Goal: Information Seeking & Learning: Check status

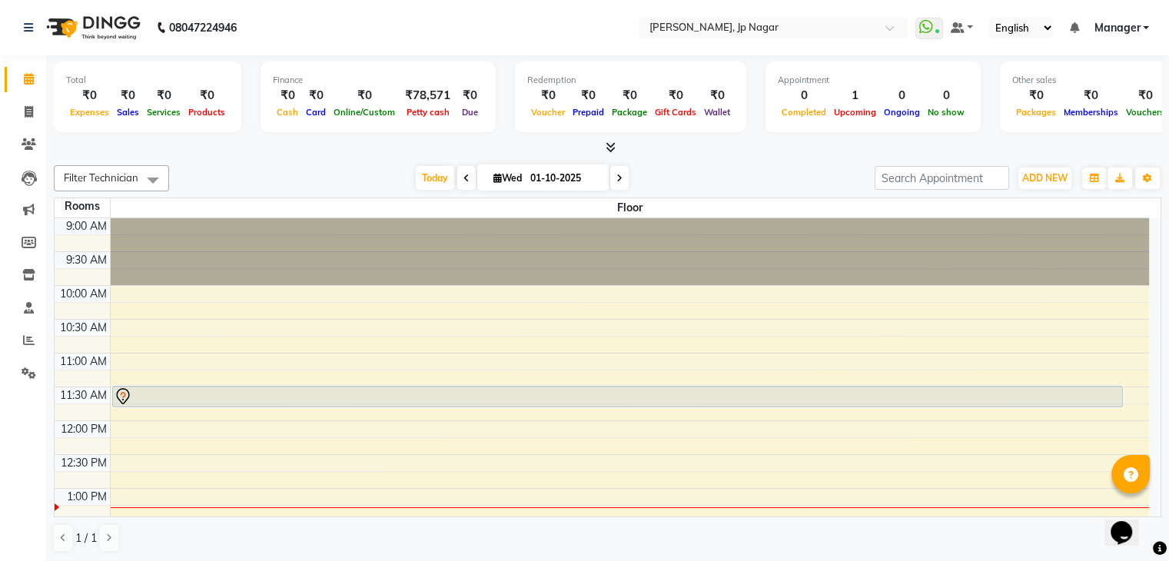
scroll to position [135, 0]
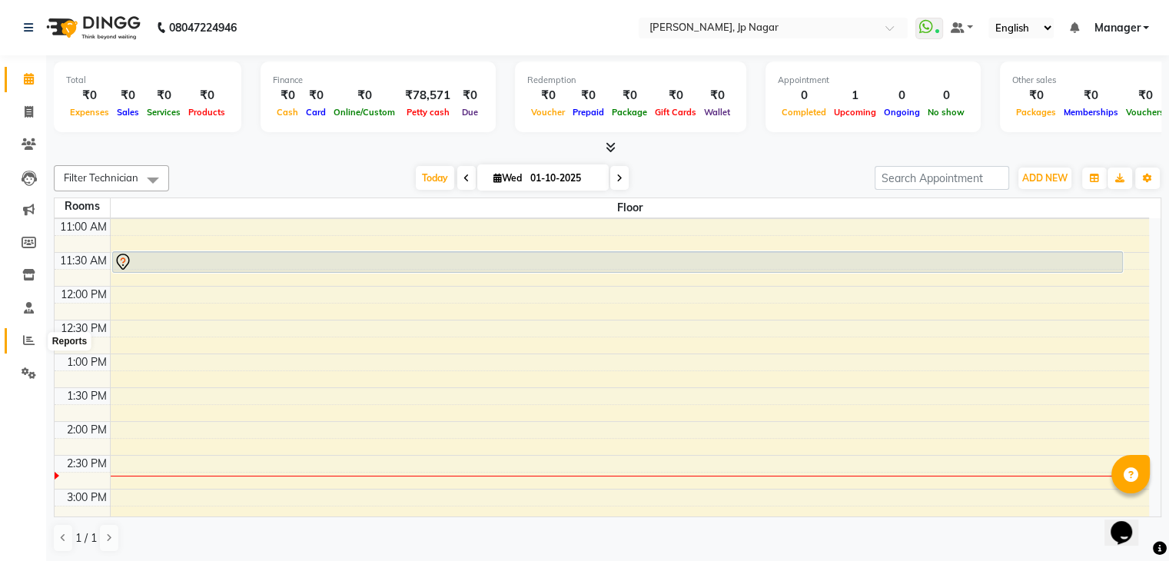
click at [25, 340] on icon at bounding box center [29, 340] width 12 height 12
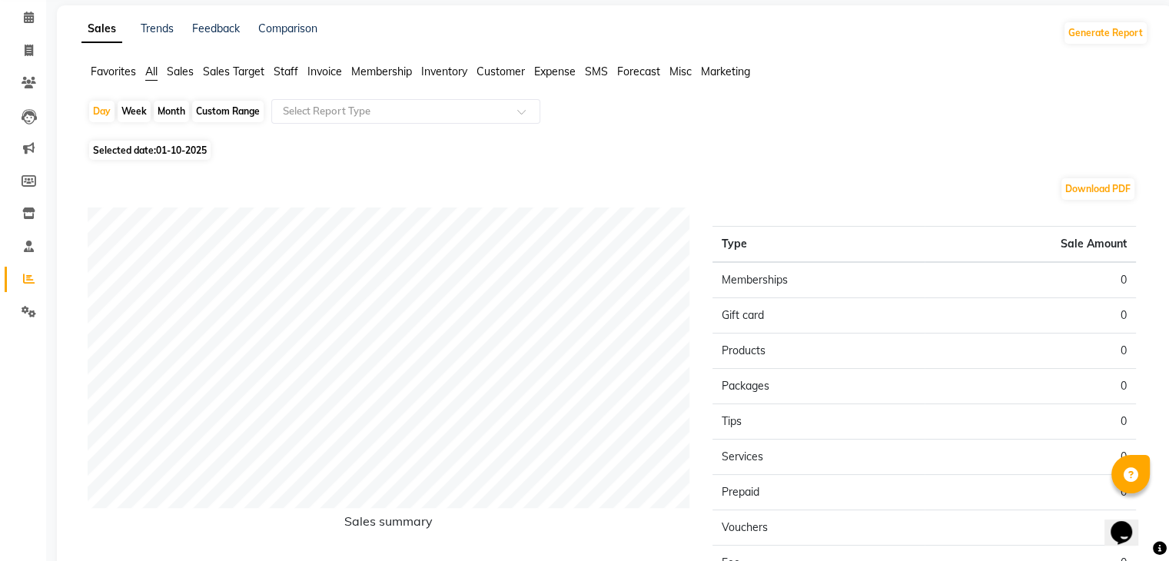
scroll to position [43, 0]
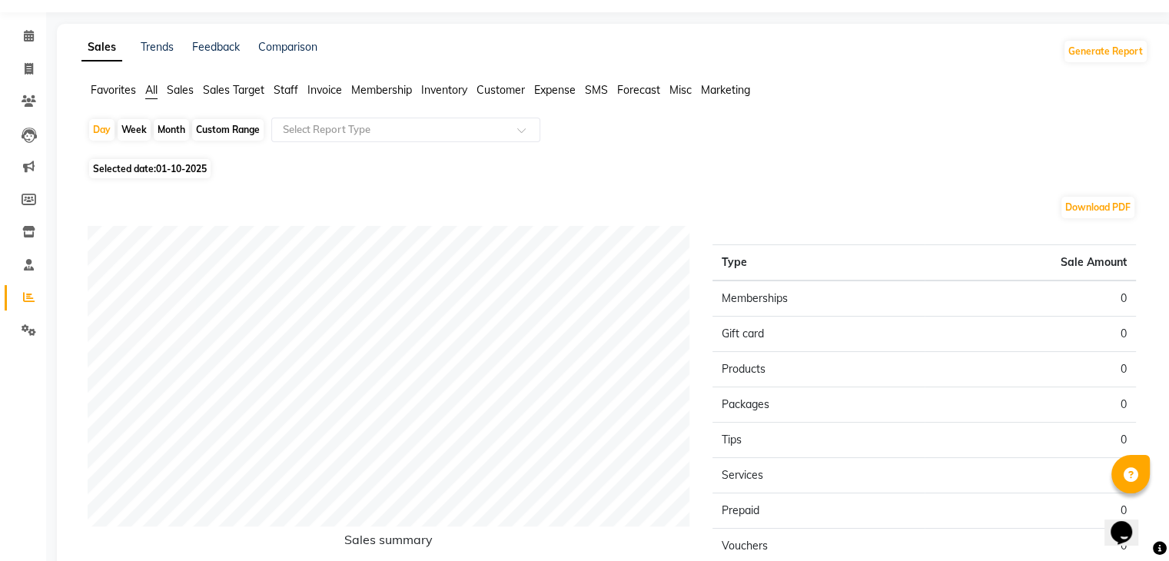
click at [180, 170] on span "01-10-2025" at bounding box center [181, 169] width 51 height 12
select select "10"
select select "2025"
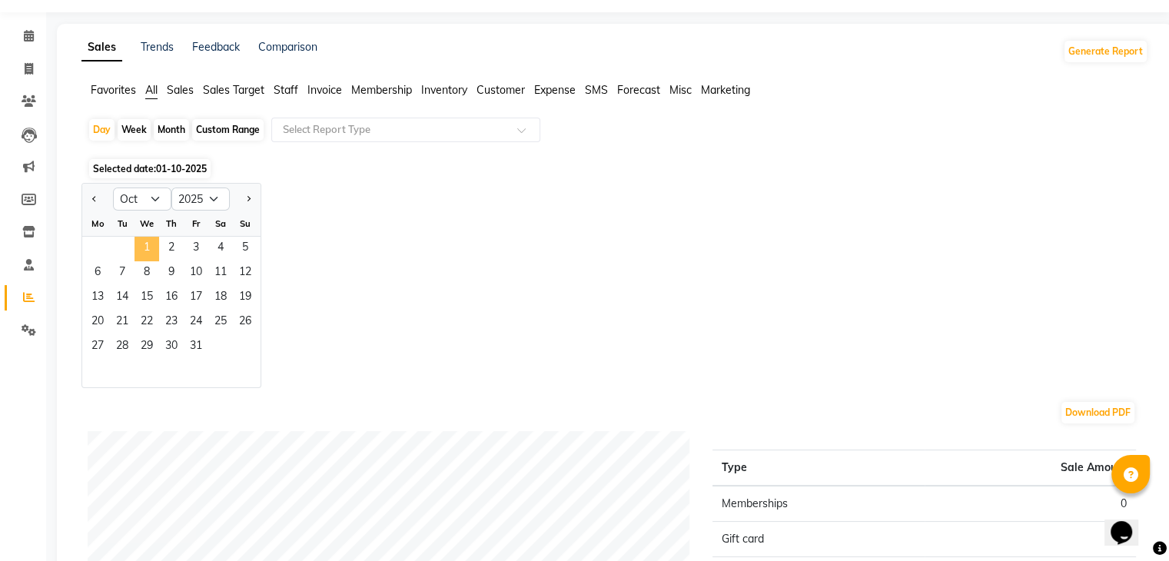
click at [141, 250] on span "1" at bounding box center [147, 249] width 25 height 25
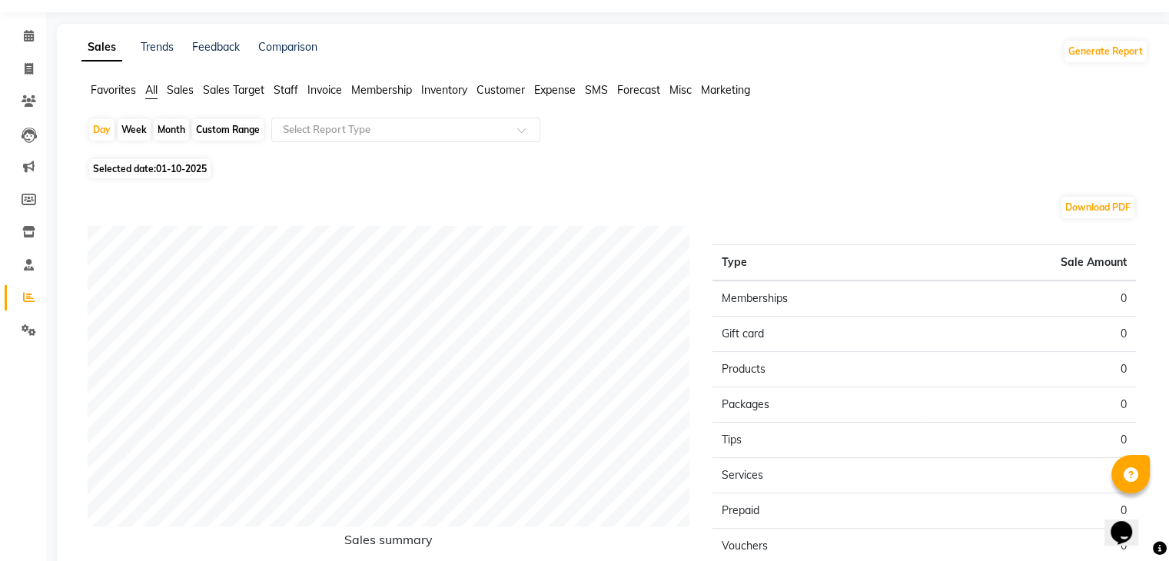
click at [174, 124] on div "Month" at bounding box center [171, 130] width 35 height 22
select select "10"
select select "2025"
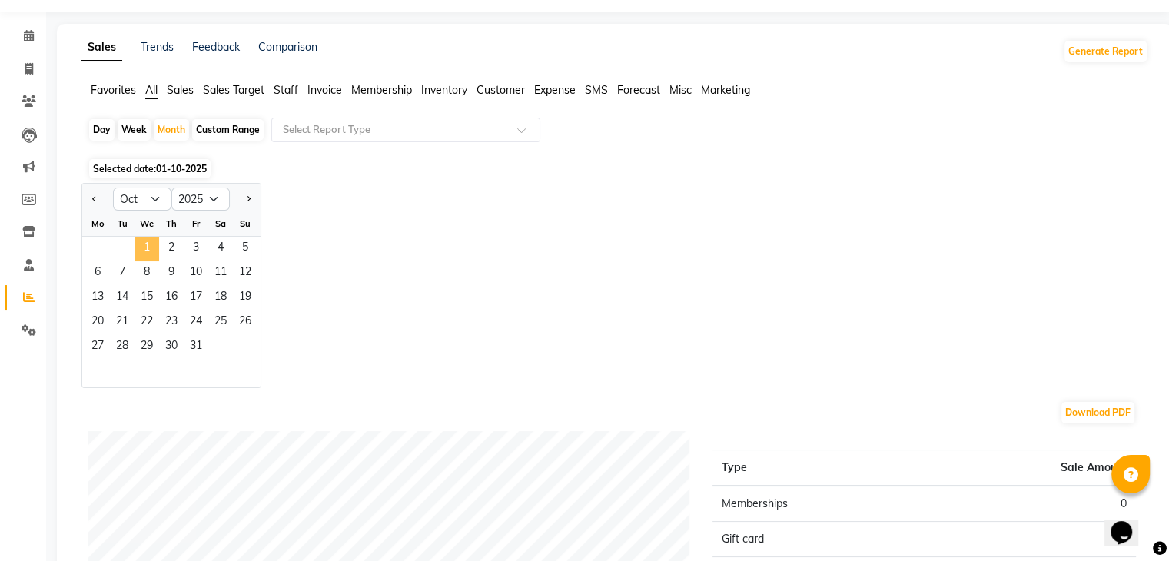
click at [144, 250] on span "1" at bounding box center [147, 249] width 25 height 25
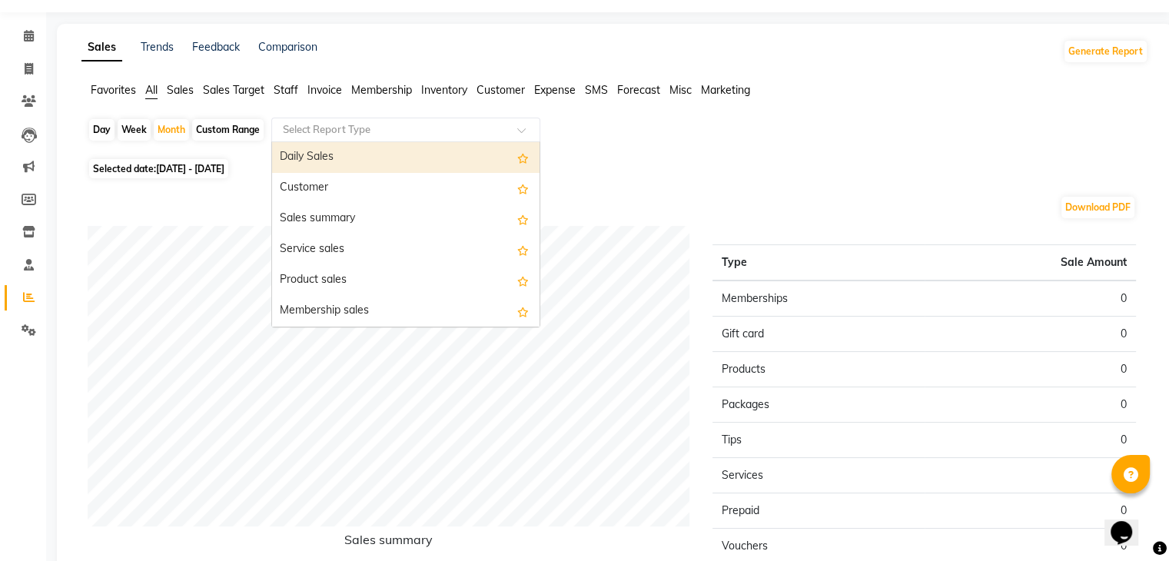
click at [412, 122] on input "text" at bounding box center [390, 129] width 221 height 15
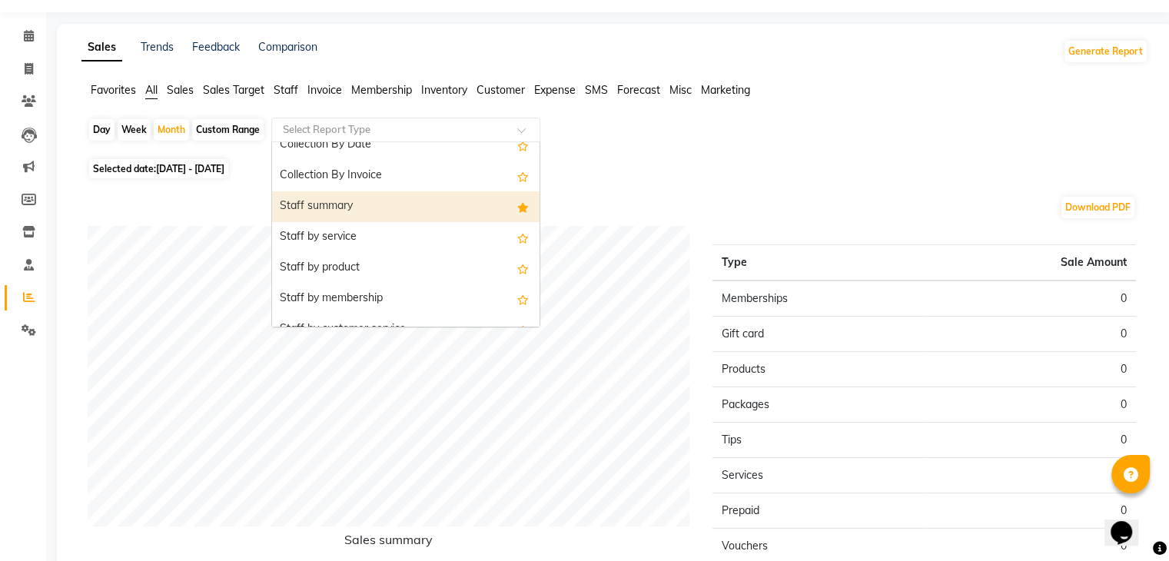
scroll to position [506, 0]
click at [414, 205] on div "Staff summary" at bounding box center [405, 205] width 267 height 31
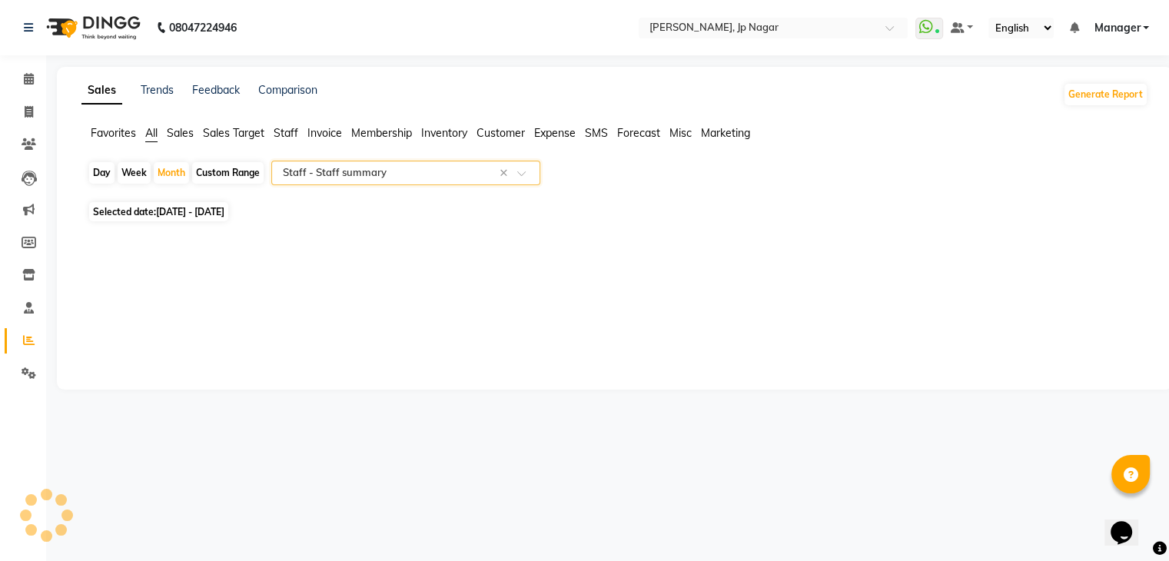
scroll to position [0, 0]
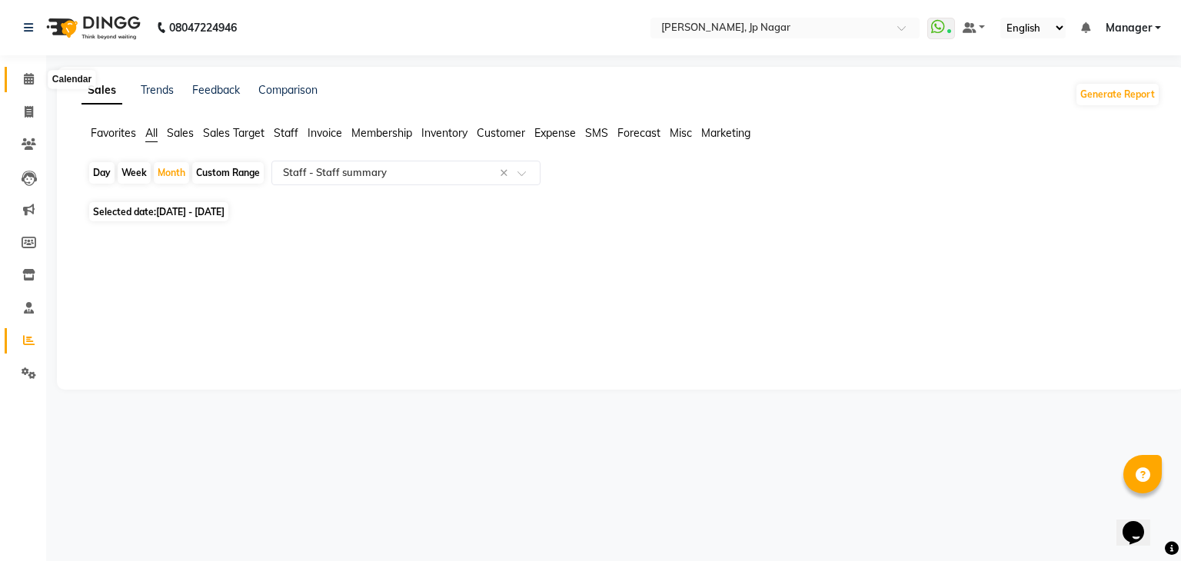
click at [25, 84] on icon at bounding box center [29, 79] width 10 height 12
